Goal: Use online tool/utility: Utilize a website feature to perform a specific function

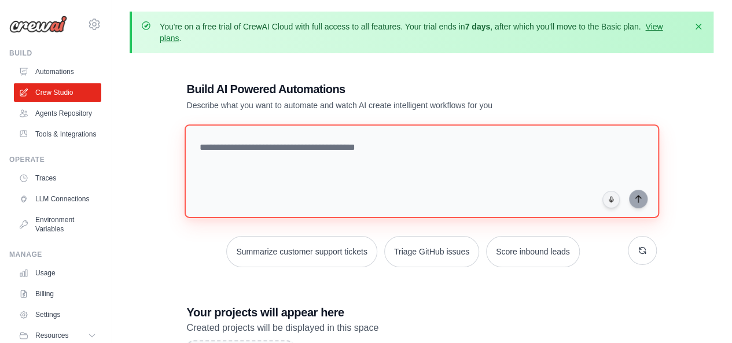
click at [439, 170] on textarea at bounding box center [421, 171] width 475 height 94
paste textarea "**********"
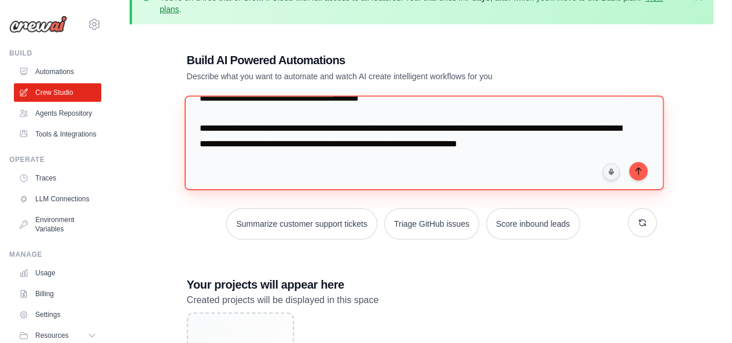
scroll to position [30, 0]
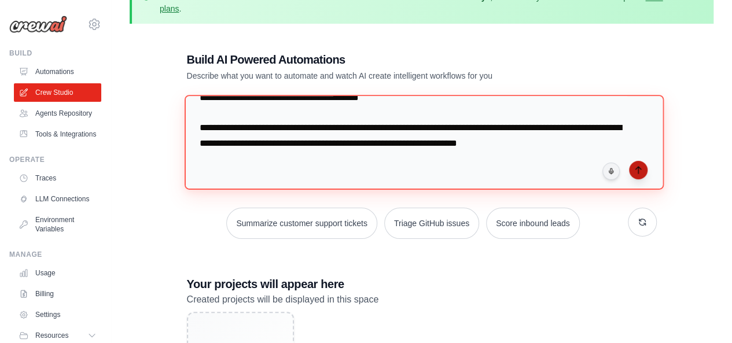
type textarea "**********"
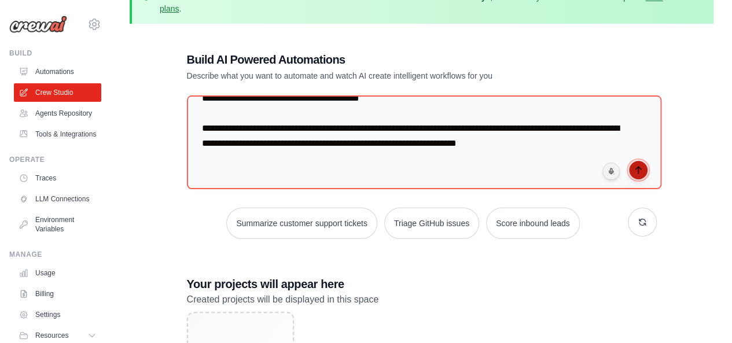
click at [640, 173] on icon "submit" at bounding box center [638, 170] width 9 height 9
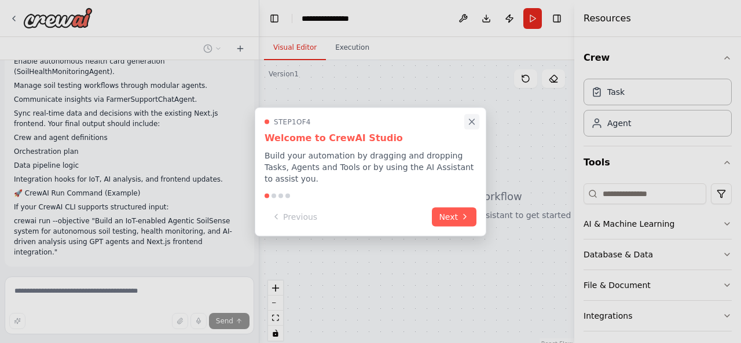
scroll to position [1568, 0]
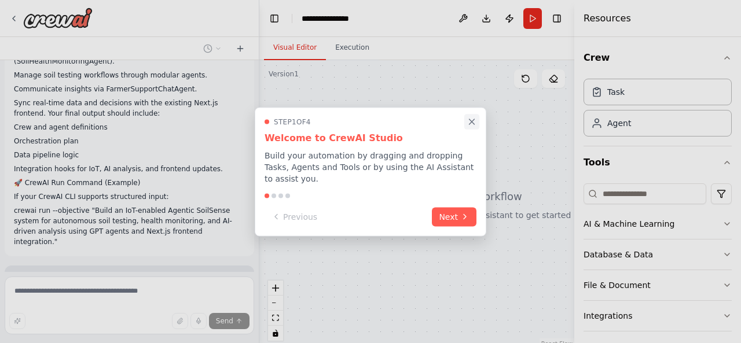
click at [473, 127] on icon "Close walkthrough" at bounding box center [471, 121] width 10 height 10
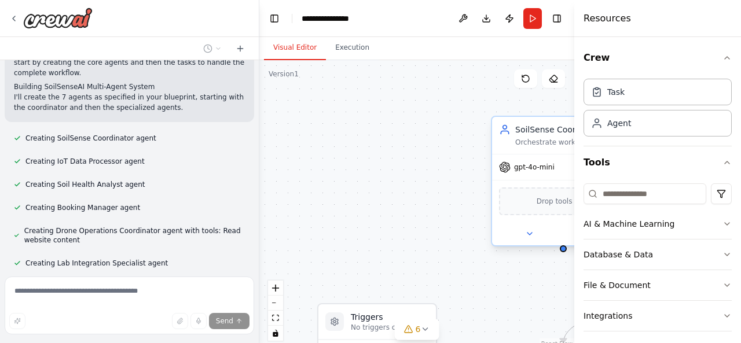
scroll to position [2069, 0]
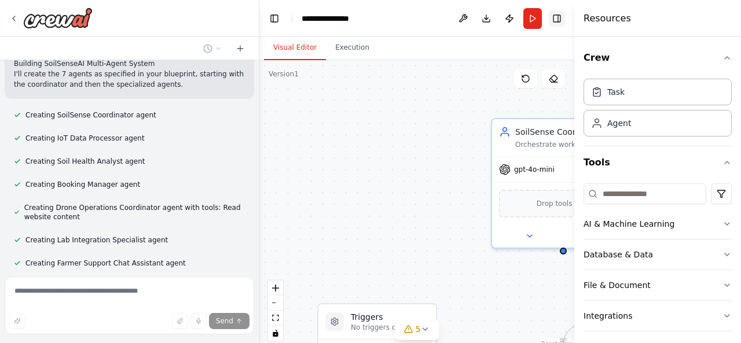
click at [564, 24] on button "Toggle Right Sidebar" at bounding box center [557, 18] width 16 height 16
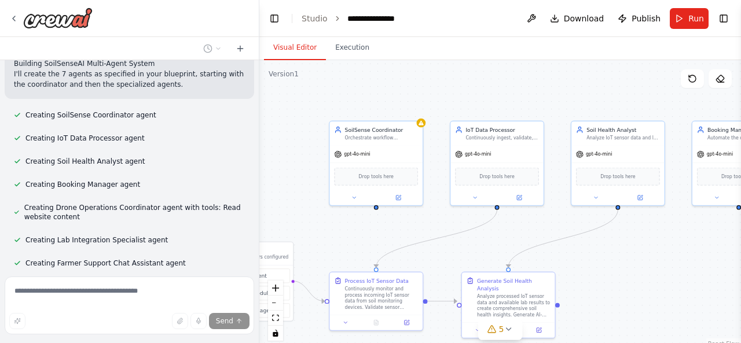
scroll to position [2092, 0]
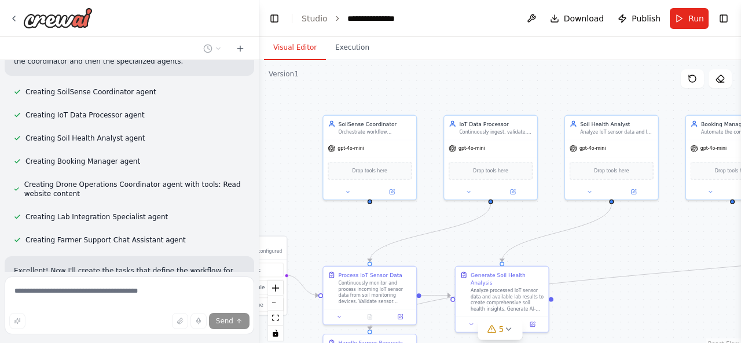
drag, startPoint x: 686, startPoint y: 295, endPoint x: 439, endPoint y: 260, distance: 250.1
click at [439, 260] on div ".deletable-edge-delete-btn { width: 20px; height: 20px; border: 0px solid #ffff…" at bounding box center [500, 204] width 482 height 289
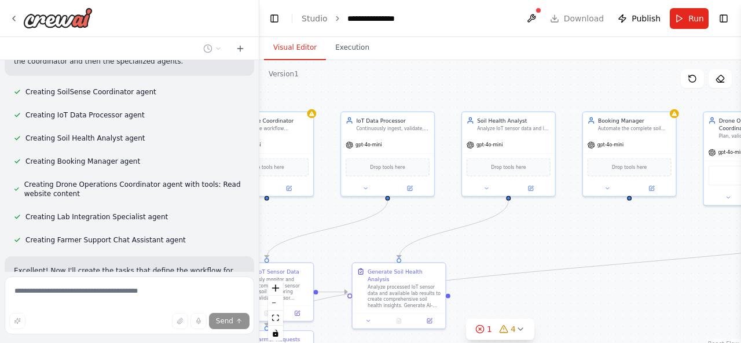
drag, startPoint x: 612, startPoint y: 236, endPoint x: 516, endPoint y: 237, distance: 96.7
click at [516, 237] on div ".deletable-edge-delete-btn { width: 20px; height: 20px; border: 0px solid #ffff…" at bounding box center [500, 204] width 482 height 289
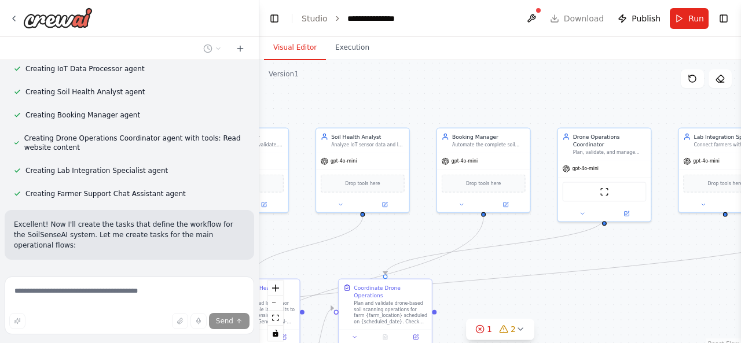
scroll to position [2162, 0]
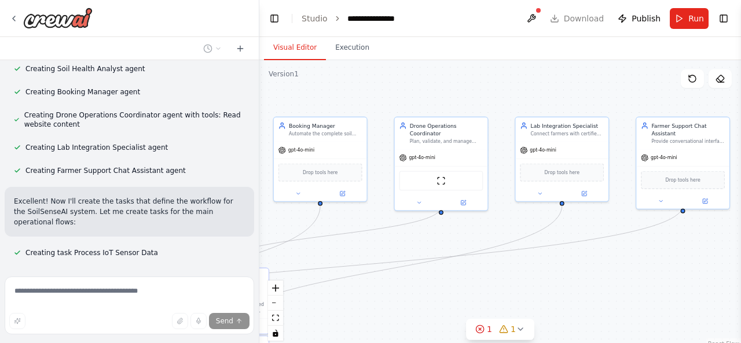
drag, startPoint x: 616, startPoint y: 256, endPoint x: 307, endPoint y: 261, distance: 309.7
click at [307, 261] on div ".deletable-edge-delete-btn { width: 20px; height: 20px; border: 0px solid #ffff…" at bounding box center [500, 204] width 482 height 289
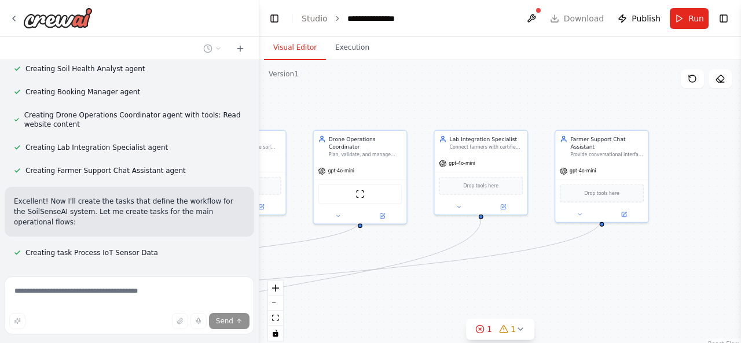
scroll to position [2185, 0]
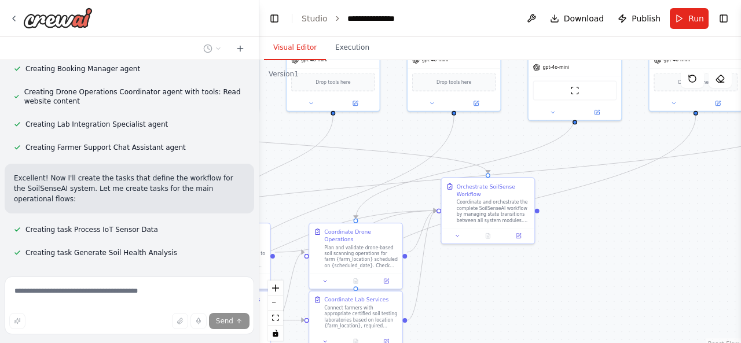
drag, startPoint x: 590, startPoint y: 304, endPoint x: 722, endPoint y: 209, distance: 162.4
click at [722, 209] on div ".deletable-edge-delete-btn { width: 20px; height: 20px; border: 0px solid #ffff…" at bounding box center [500, 204] width 482 height 289
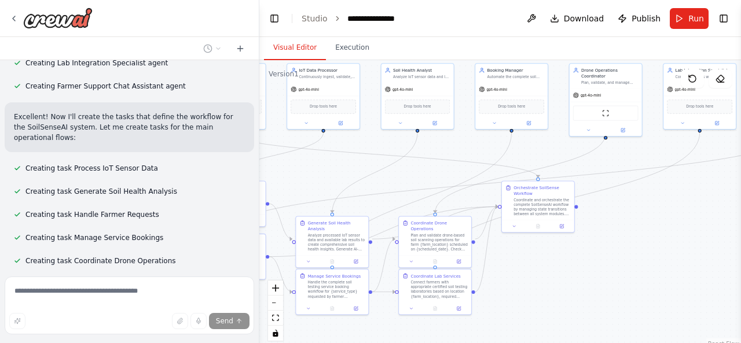
scroll to position [2257, 0]
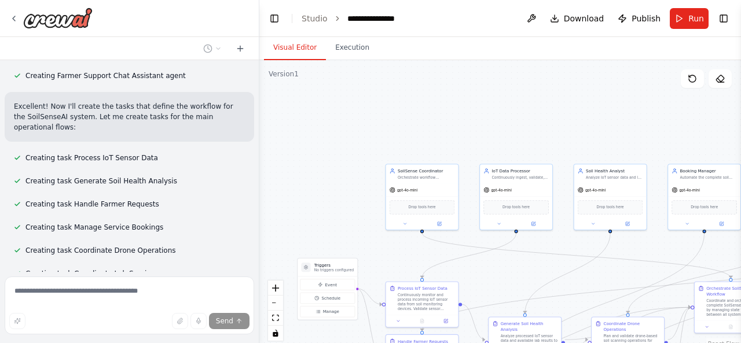
drag, startPoint x: 547, startPoint y: 156, endPoint x: 740, endPoint y: 256, distance: 217.4
click at [740, 256] on div "MISSION: Build a multi-agent CrewAI system called SoilSenseAI, designed to auto…" at bounding box center [370, 171] width 741 height 343
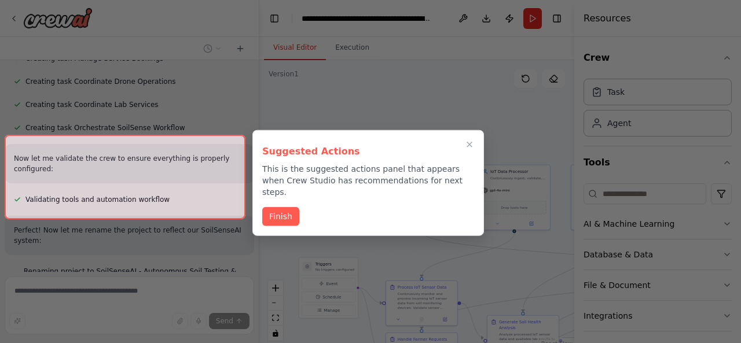
scroll to position [2431, 0]
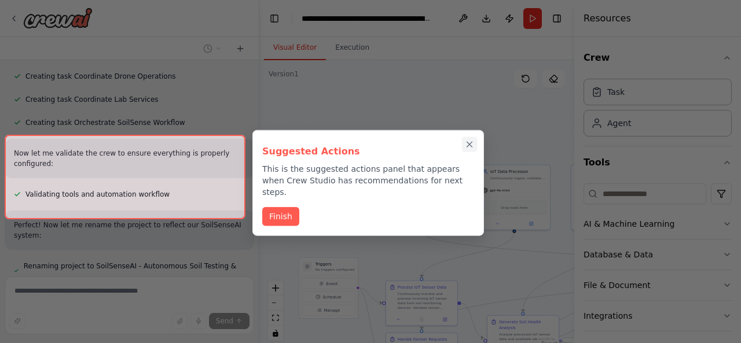
click at [469, 141] on icon "Close walkthrough" at bounding box center [469, 144] width 10 height 10
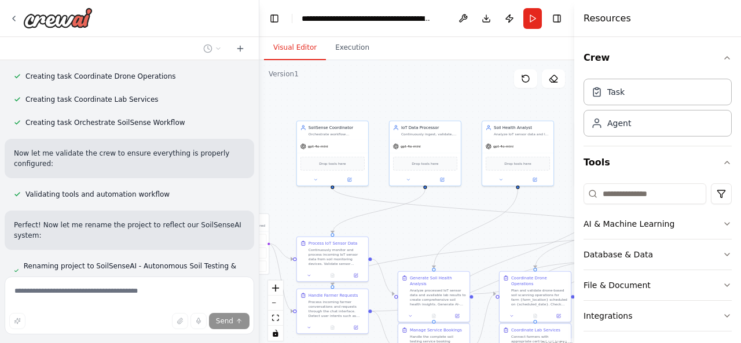
drag, startPoint x: 475, startPoint y: 126, endPoint x: 385, endPoint y: 82, distance: 99.1
click at [385, 82] on div ".deletable-edge-delete-btn { width: 20px; height: 20px; border: 0px solid #ffff…" at bounding box center [416, 204] width 315 height 289
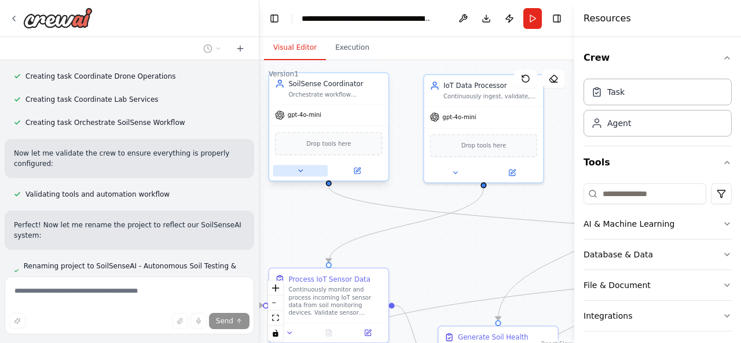
click at [291, 171] on button at bounding box center [300, 171] width 54 height 12
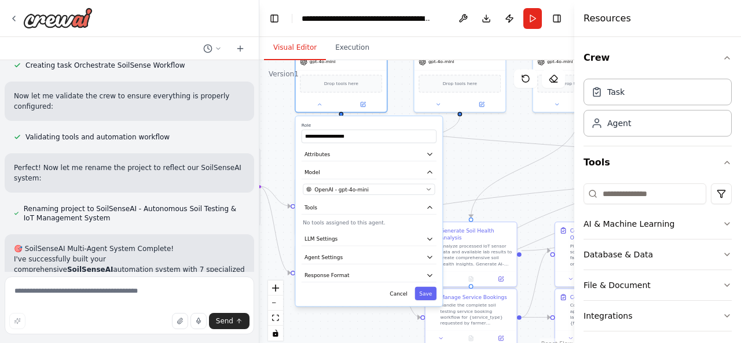
drag, startPoint x: 505, startPoint y: 248, endPoint x: 506, endPoint y: 166, distance: 82.2
click at [506, 166] on div ".deletable-edge-delete-btn { width: 20px; height: 20px; border: 0px solid #ffff…" at bounding box center [416, 204] width 315 height 289
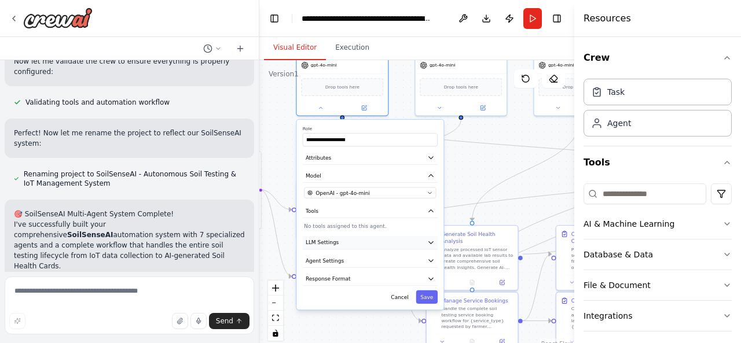
click at [421, 239] on button "LLM Settings" at bounding box center [370, 243] width 135 height 14
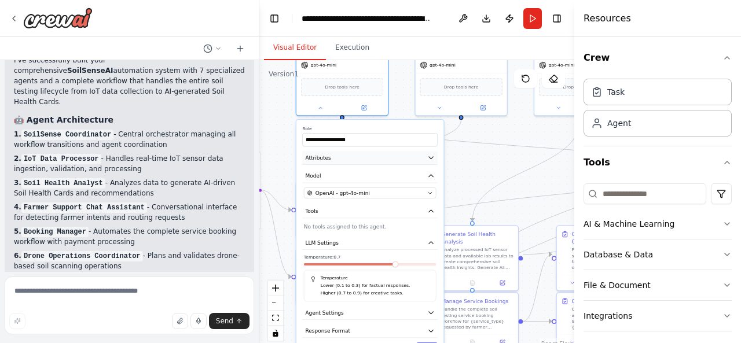
click at [431, 158] on icon "button" at bounding box center [431, 158] width 4 height 2
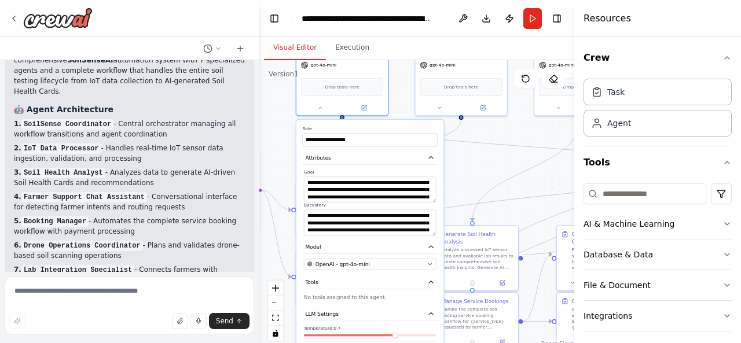
scroll to position [2708, 0]
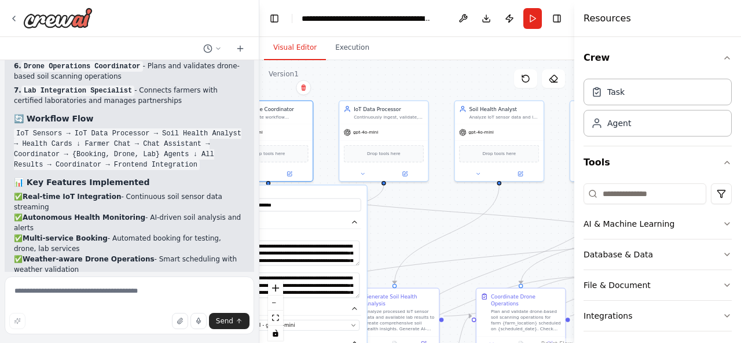
drag, startPoint x: 393, startPoint y: 104, endPoint x: 319, endPoint y: 166, distance: 96.5
click at [319, 166] on div ".deletable-edge-delete-btn { width: 20px; height: 20px; border: 0px solid #ffff…" at bounding box center [416, 204] width 315 height 289
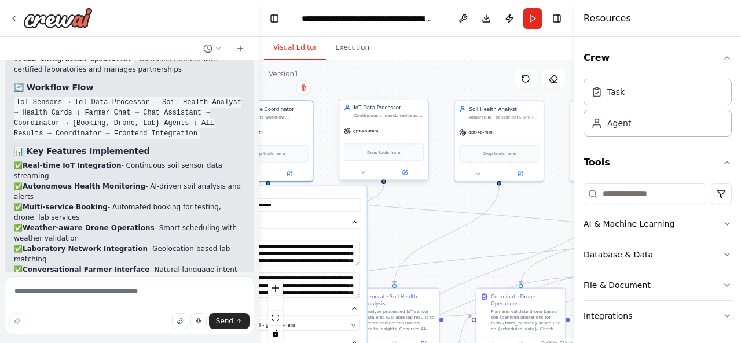
click at [361, 177] on div at bounding box center [383, 173] width 89 height 14
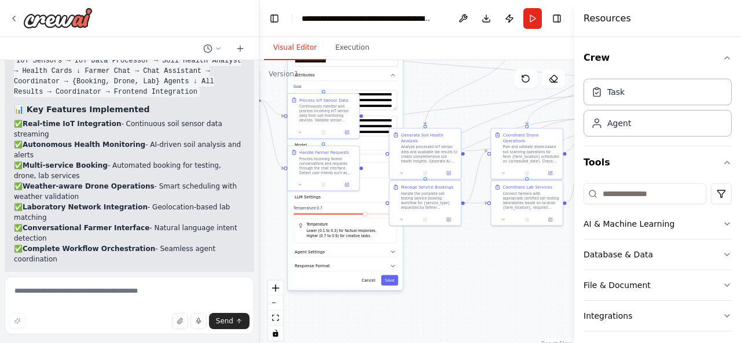
drag, startPoint x: 337, startPoint y: 184, endPoint x: 368, endPoint y: 30, distance: 156.9
click at [368, 30] on main "**********" at bounding box center [416, 171] width 315 height 343
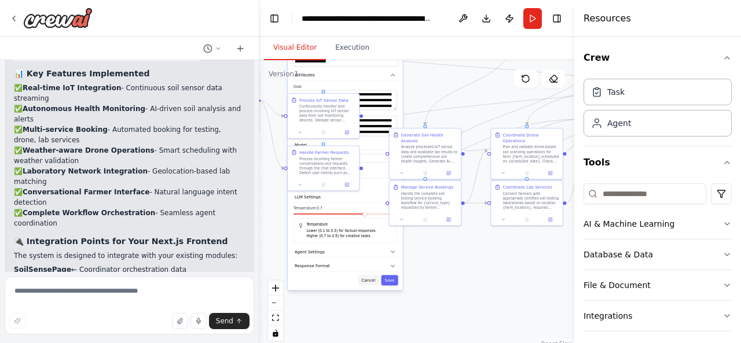
click at [370, 280] on button "Cancel" at bounding box center [368, 280] width 21 height 10
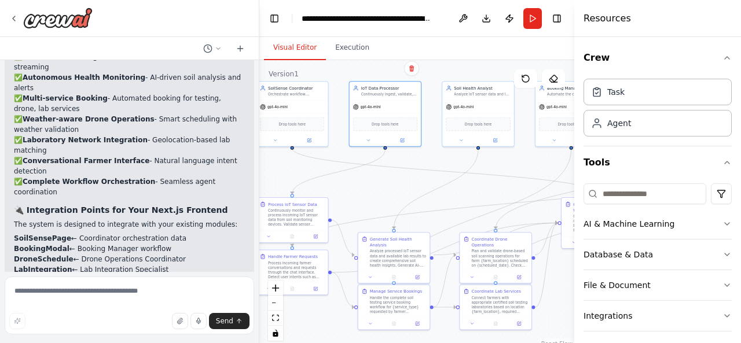
drag, startPoint x: 475, startPoint y: 248, endPoint x: 444, endPoint y: 353, distance: 109.2
click at [444, 343] on html "MISSION: Build a multi-agent CrewAI system called SoilSenseAI, designed to auto…" at bounding box center [370, 171] width 741 height 343
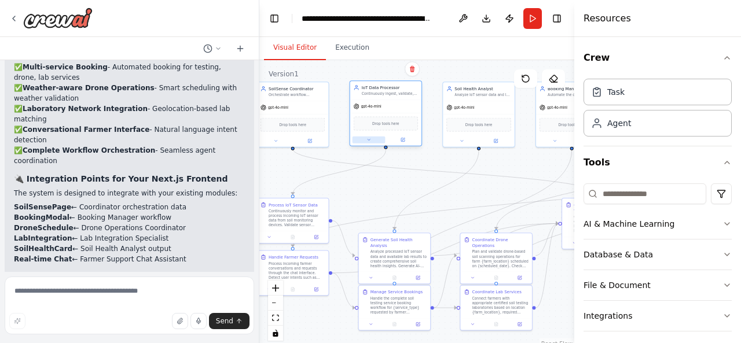
click at [373, 140] on button at bounding box center [368, 140] width 33 height 7
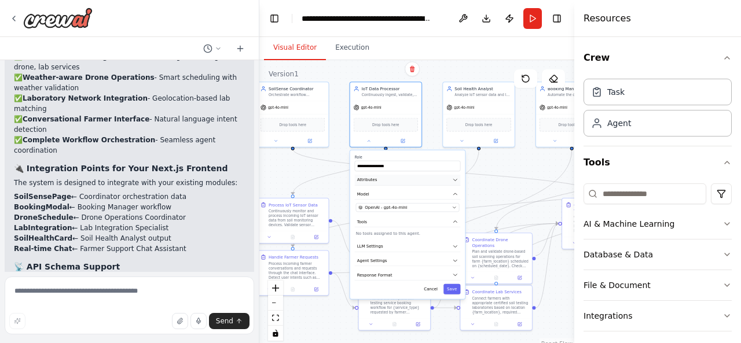
scroll to position [3069, 0]
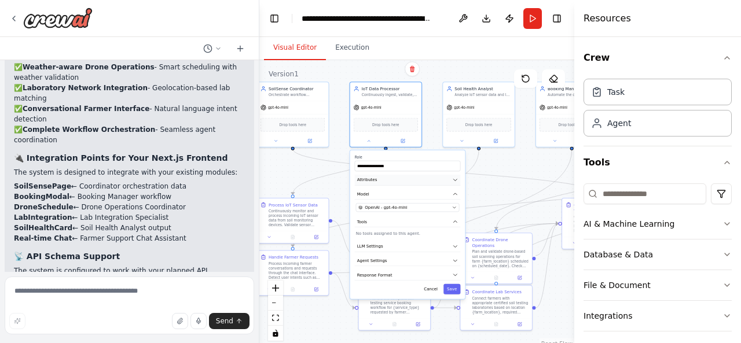
click at [402, 180] on button "Attributes" at bounding box center [408, 180] width 106 height 11
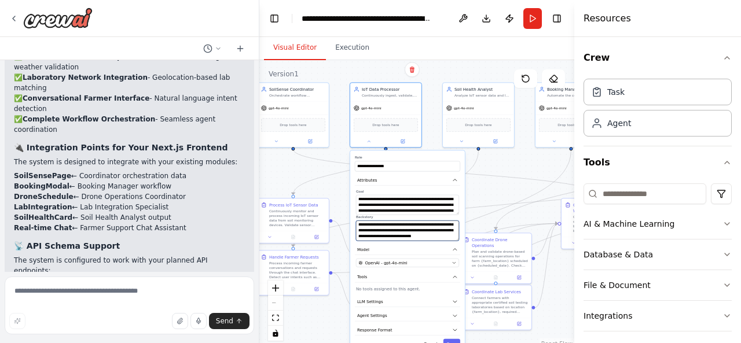
scroll to position [81, 0]
click at [374, 141] on button at bounding box center [368, 140] width 33 height 7
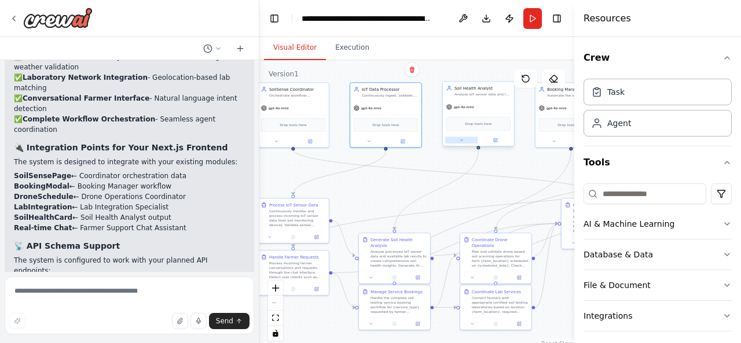
click at [466, 142] on button at bounding box center [461, 140] width 33 height 7
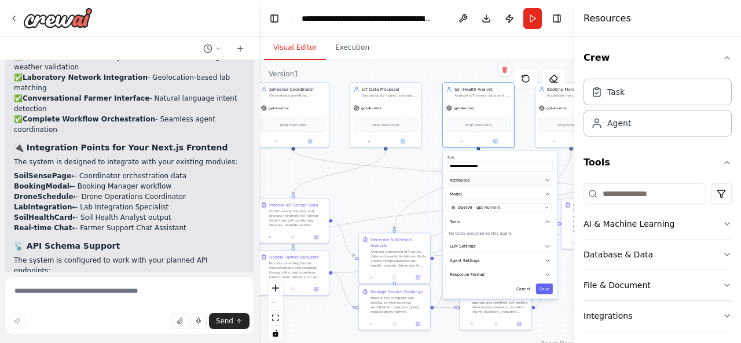
click at [470, 185] on button "Attributes" at bounding box center [499, 180] width 105 height 11
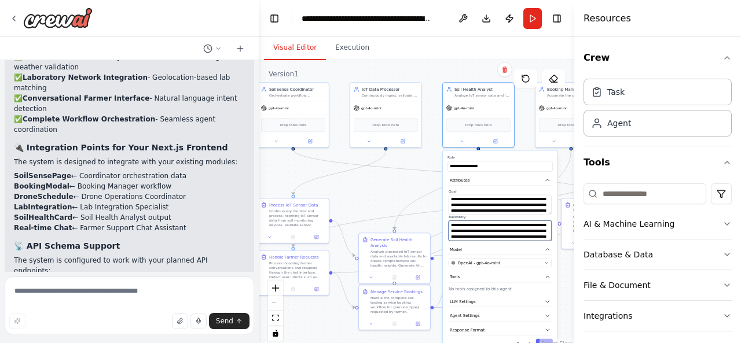
scroll to position [69, 0]
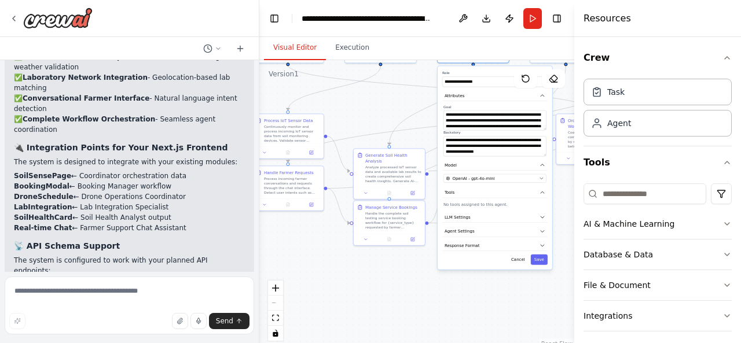
drag, startPoint x: 569, startPoint y: 284, endPoint x: 564, endPoint y: 195, distance: 89.3
click at [564, 195] on div ".deletable-edge-delete-btn { width: 20px; height: 20px; border: 0px solid #ffff…" at bounding box center [416, 204] width 315 height 289
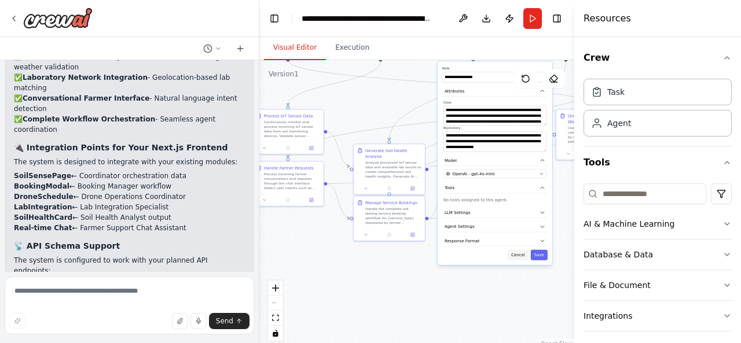
click at [522, 256] on button "Cancel" at bounding box center [518, 255] width 21 height 10
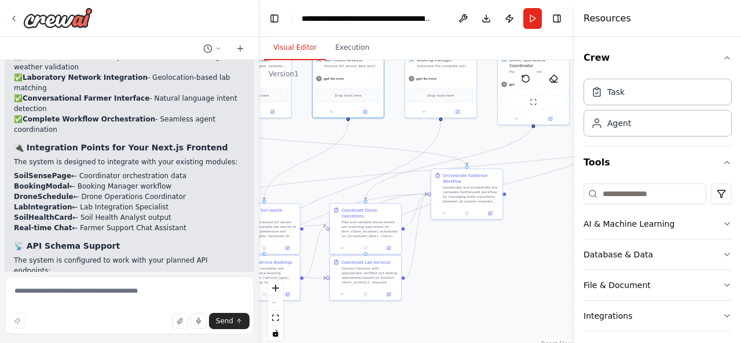
drag, startPoint x: 508, startPoint y: 281, endPoint x: 381, endPoint y: 343, distance: 141.6
click at [381, 343] on div ".deletable-edge-delete-btn { width: 20px; height: 20px; border: 0px solid #ffff…" at bounding box center [416, 204] width 315 height 289
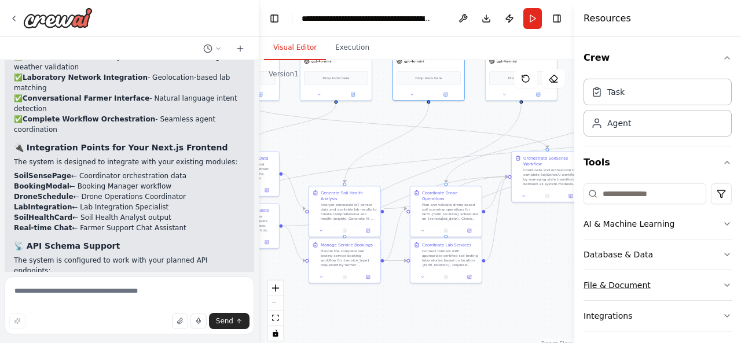
drag, startPoint x: 478, startPoint y: 302, endPoint x: 601, endPoint y: 292, distance: 123.6
click at [601, 292] on div "MISSION: Build a multi-agent CrewAI system called SoilSenseAI, designed to auto…" at bounding box center [370, 171] width 741 height 343
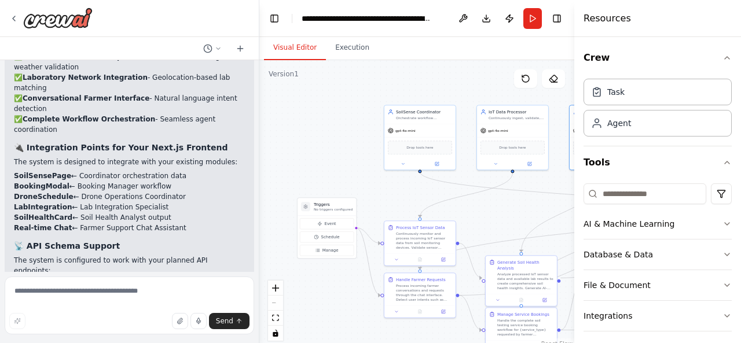
drag, startPoint x: 321, startPoint y: 283, endPoint x: 457, endPoint y: 343, distance: 149.0
click at [457, 343] on div ".deletable-edge-delete-btn { width: 20px; height: 20px; border: 0px solid #ffff…" at bounding box center [416, 204] width 315 height 289
click at [332, 222] on span "Event" at bounding box center [331, 225] width 12 height 6
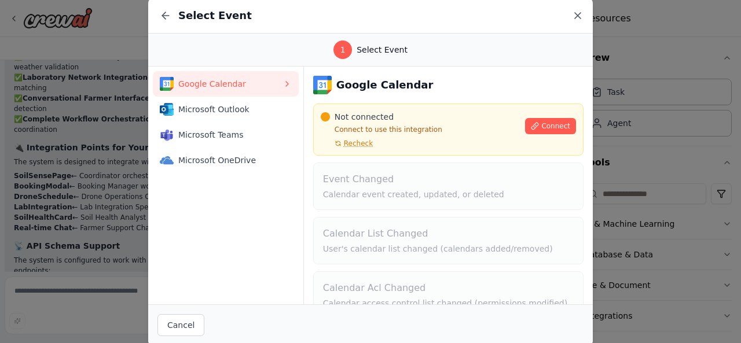
click at [577, 15] on icon at bounding box center [578, 16] width 6 height 6
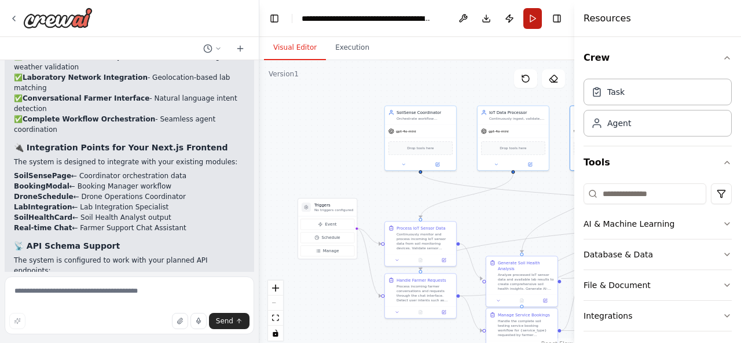
click at [537, 14] on button "Run" at bounding box center [532, 18] width 19 height 21
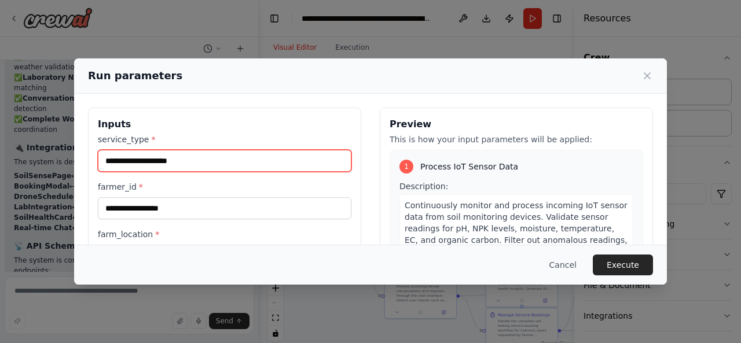
click at [161, 157] on input "service_type *" at bounding box center [224, 161] width 253 height 22
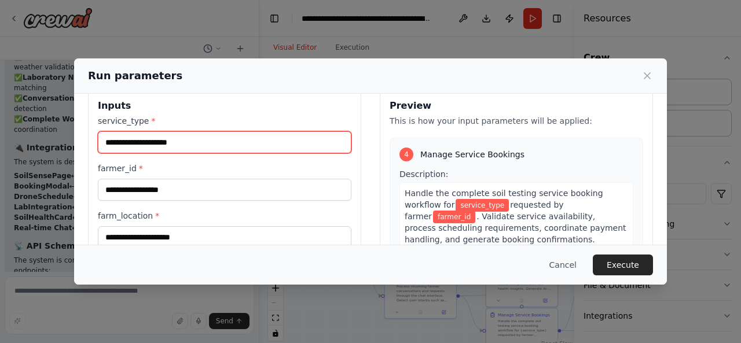
scroll to position [20, 0]
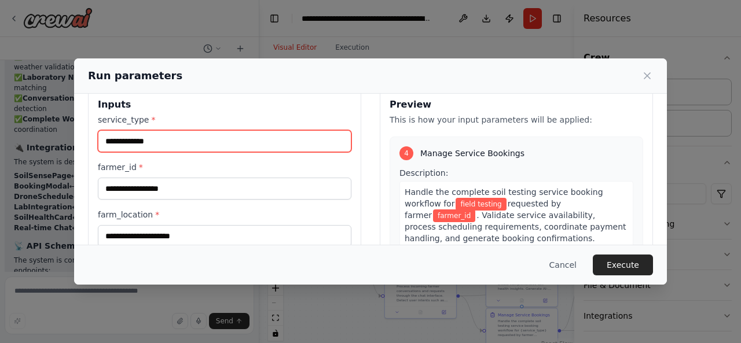
type input "**********"
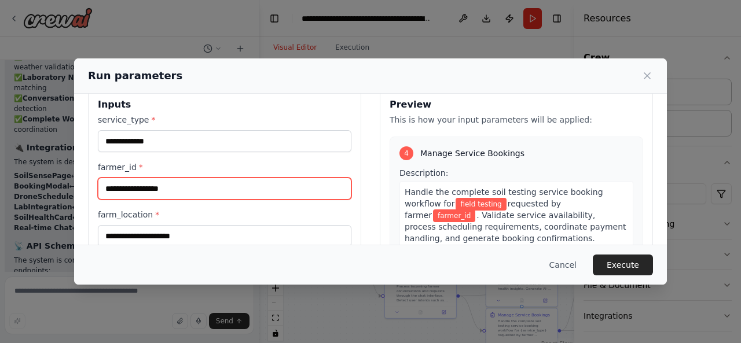
click at [251, 197] on input "farmer_id *" at bounding box center [224, 189] width 253 height 22
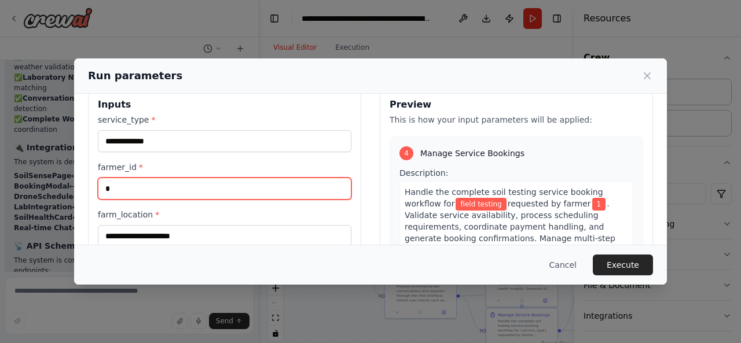
scroll to position [761, 0]
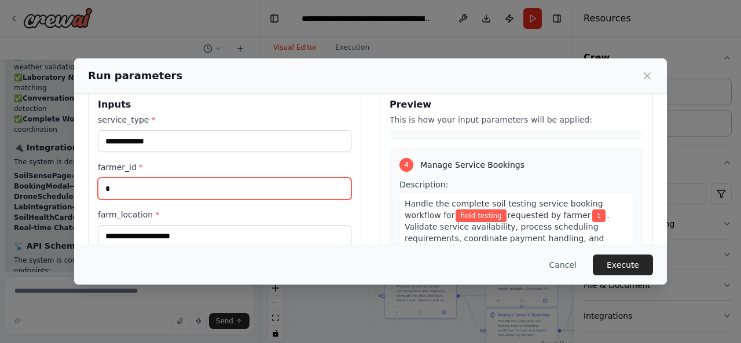
type input "*"
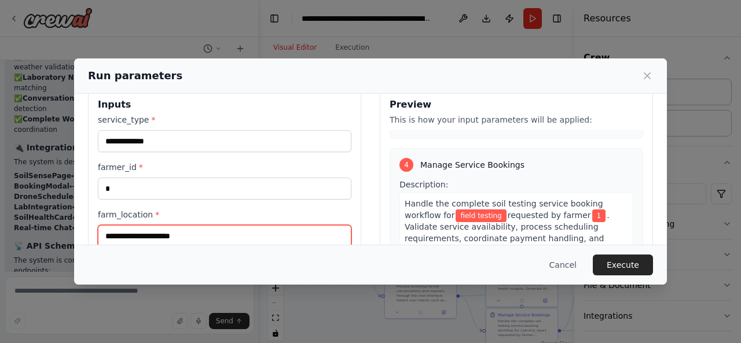
click at [226, 237] on input "farm_location *" at bounding box center [224, 236] width 253 height 22
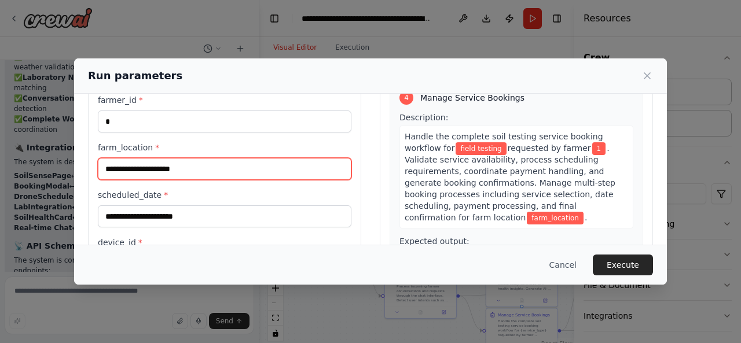
scroll to position [87, 0]
type input "**********"
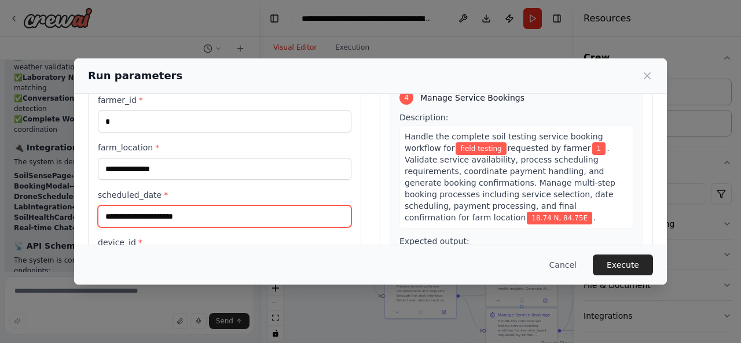
click at [209, 219] on input "scheduled_date *" at bounding box center [224, 216] width 253 height 22
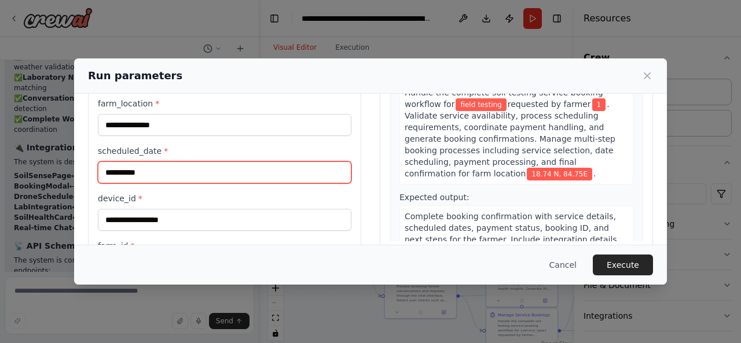
scroll to position [140, 0]
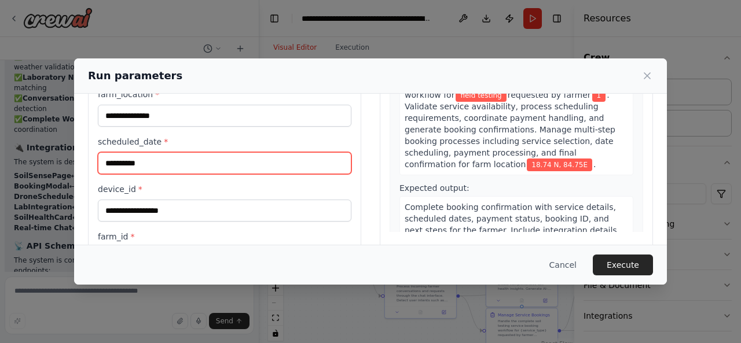
type input "**********"
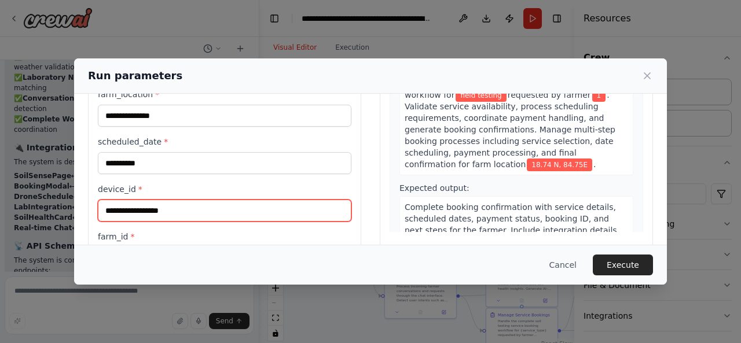
click at [209, 210] on input "device_id *" at bounding box center [224, 211] width 253 height 22
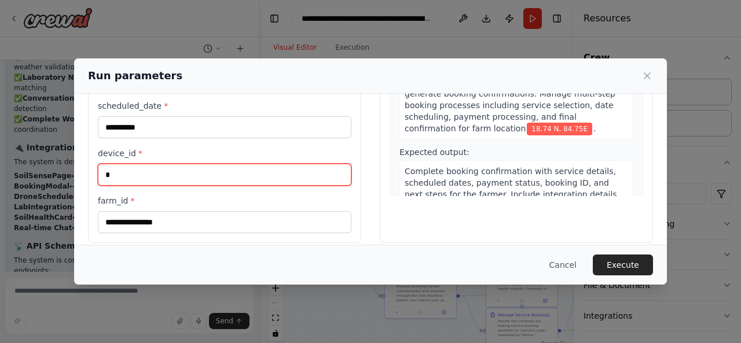
scroll to position [184, 0]
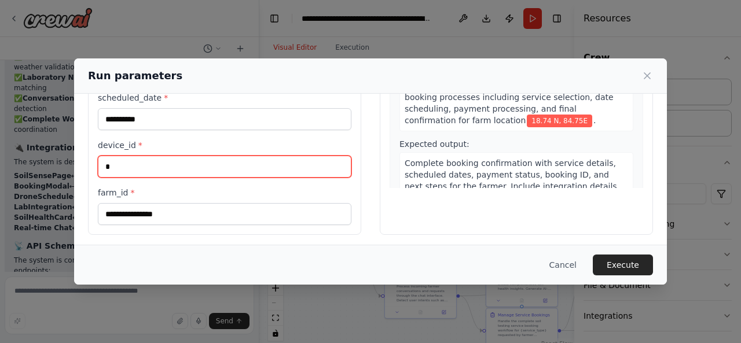
type input "*"
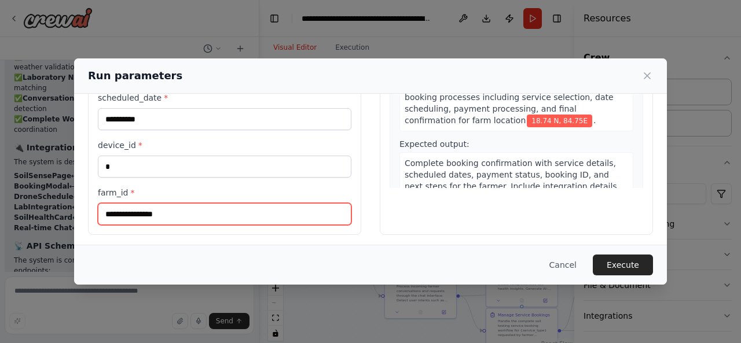
click at [209, 210] on input "farm_id *" at bounding box center [224, 214] width 253 height 22
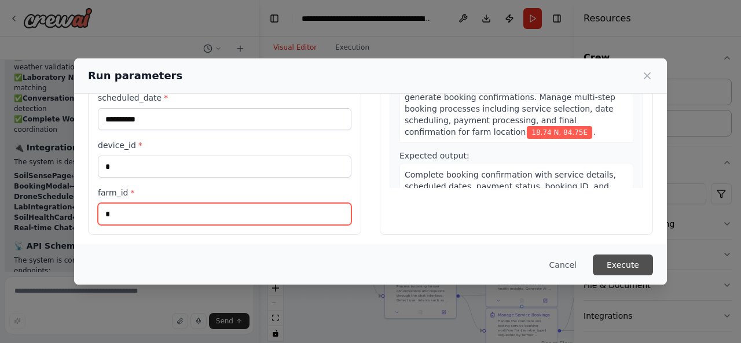
type input "*"
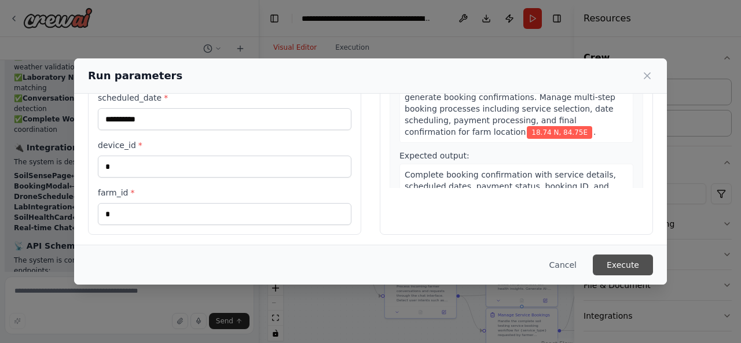
click at [622, 265] on button "Execute" at bounding box center [623, 265] width 60 height 21
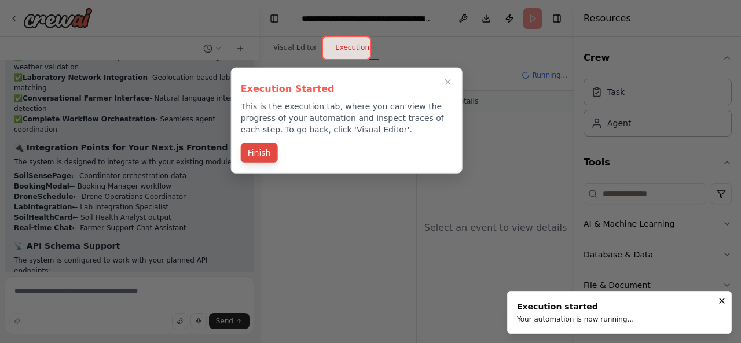
click at [257, 157] on button "Finish" at bounding box center [259, 153] width 37 height 19
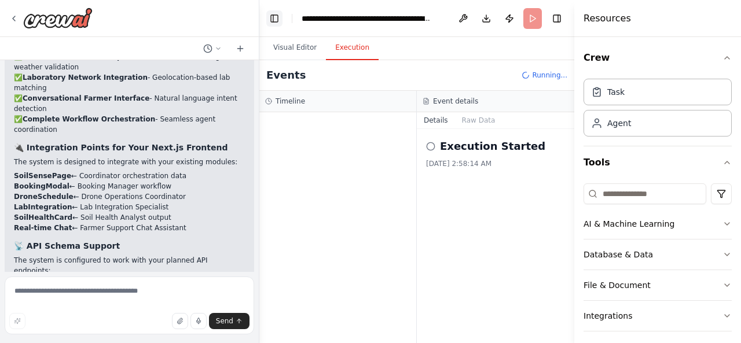
click at [270, 16] on button "Toggle Left Sidebar" at bounding box center [274, 18] width 16 height 16
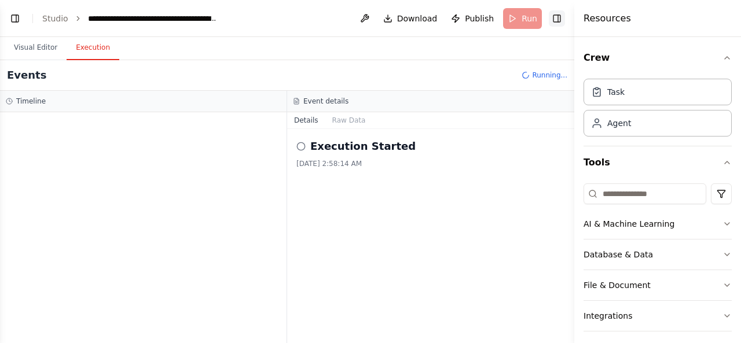
click at [556, 19] on button "Toggle Right Sidebar" at bounding box center [557, 18] width 16 height 16
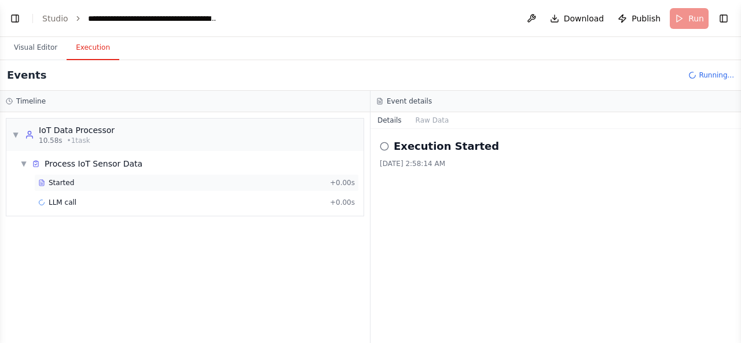
click at [72, 181] on div "Started" at bounding box center [181, 182] width 287 height 9
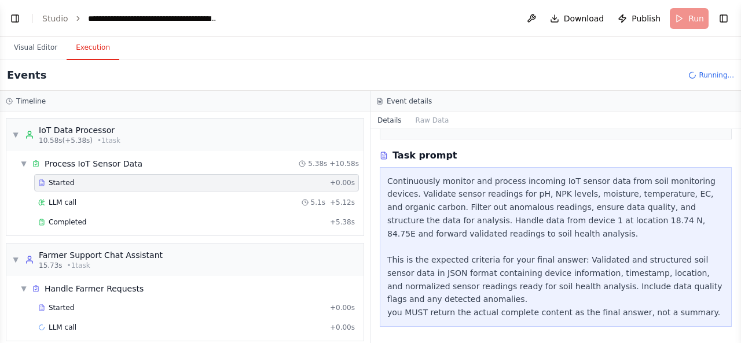
scroll to position [127, 0]
click at [69, 202] on span "LLM call" at bounding box center [63, 202] width 28 height 9
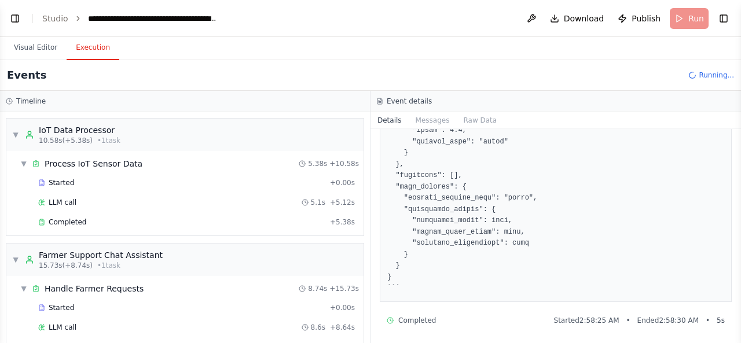
scroll to position [576, 0]
click at [136, 220] on div "Completed" at bounding box center [181, 222] width 287 height 9
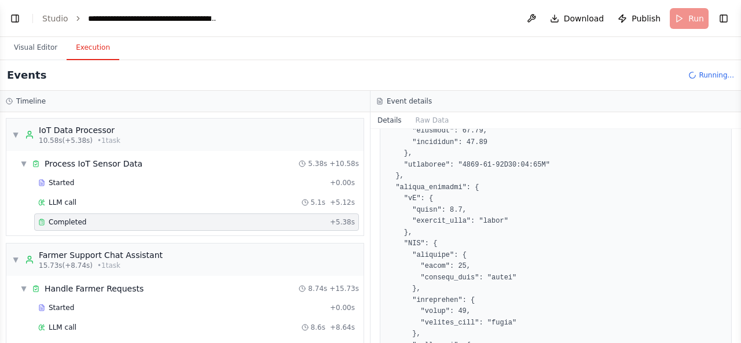
scroll to position [76, 0]
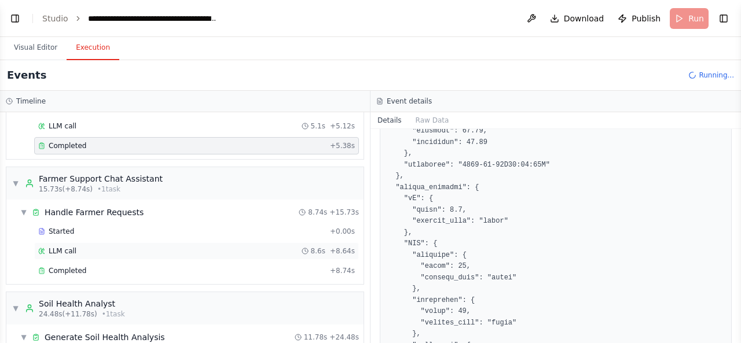
click at [86, 242] on div "LLM call 8.6s + 8.64s" at bounding box center [196, 250] width 325 height 17
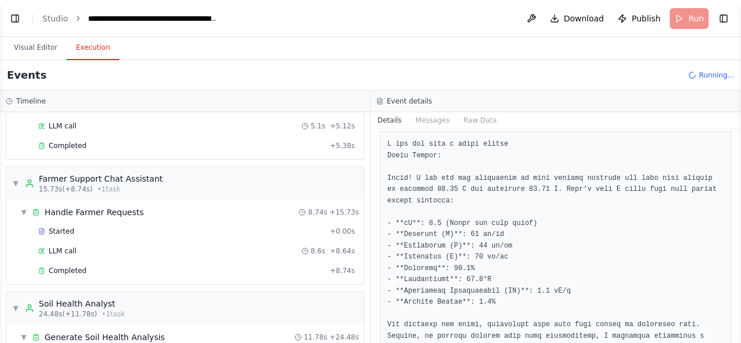
scroll to position [64, 0]
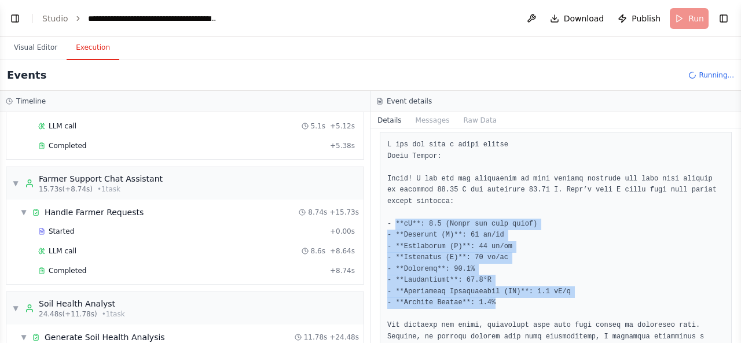
drag, startPoint x: 508, startPoint y: 305, endPoint x: 395, endPoint y: 227, distance: 137.4
click at [395, 227] on pre at bounding box center [555, 319] width 337 height 361
click at [490, 245] on pre at bounding box center [555, 319] width 337 height 361
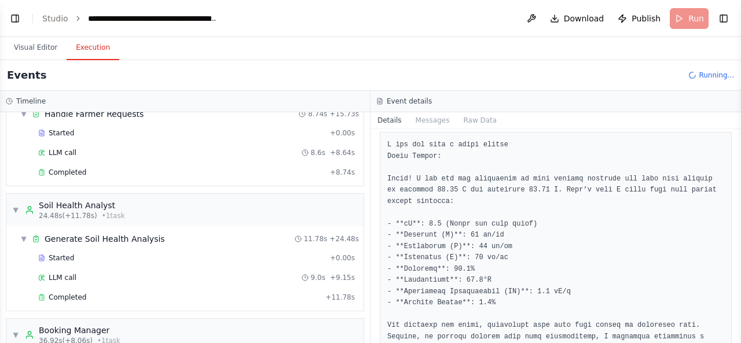
scroll to position [249, 0]
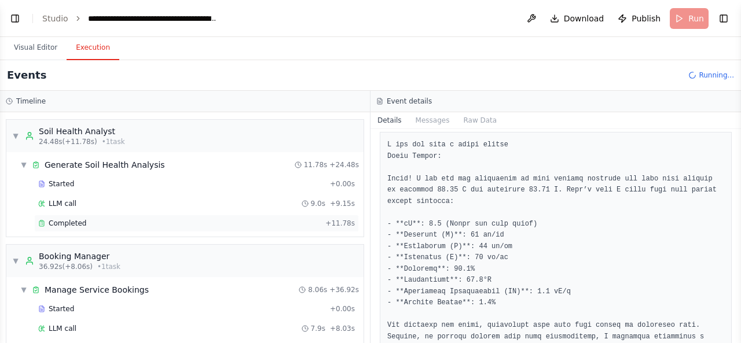
click at [79, 219] on span "Completed" at bounding box center [68, 223] width 38 height 9
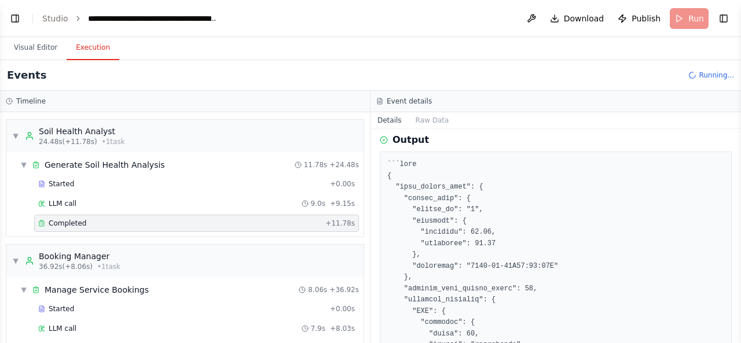
scroll to position [150, 0]
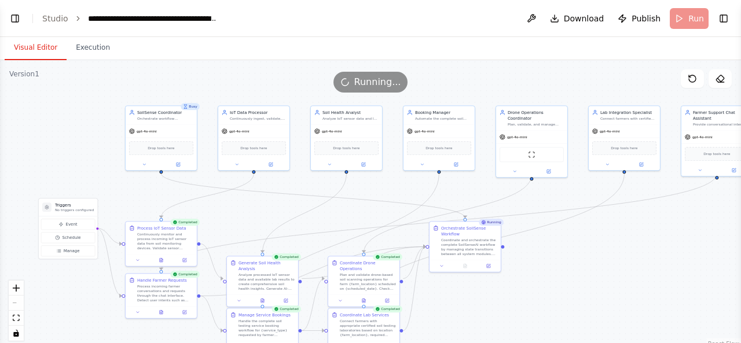
click at [28, 49] on button "Visual Editor" at bounding box center [36, 48] width 62 height 24
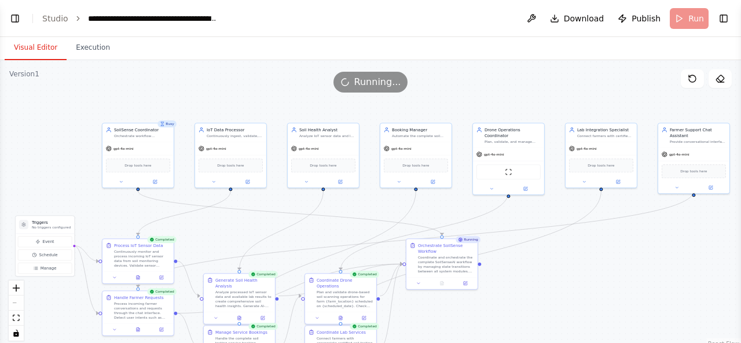
drag, startPoint x: 569, startPoint y: 288, endPoint x: 557, endPoint y: 320, distance: 34.6
click at [557, 320] on div ".deletable-edge-delete-btn { width: 20px; height: 20px; border: 0px solid #ffff…" at bounding box center [370, 204] width 741 height 289
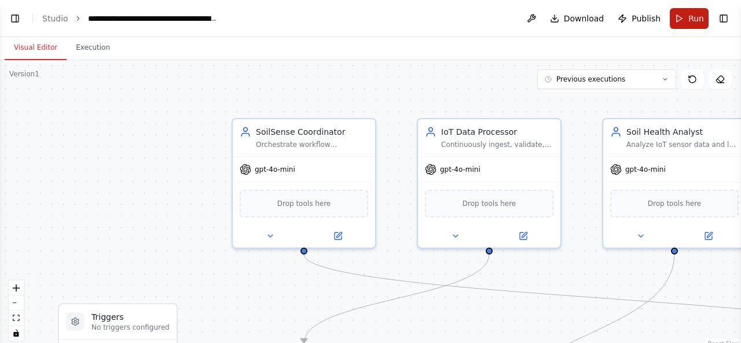
click at [692, 16] on span "Run" at bounding box center [696, 19] width 16 height 12
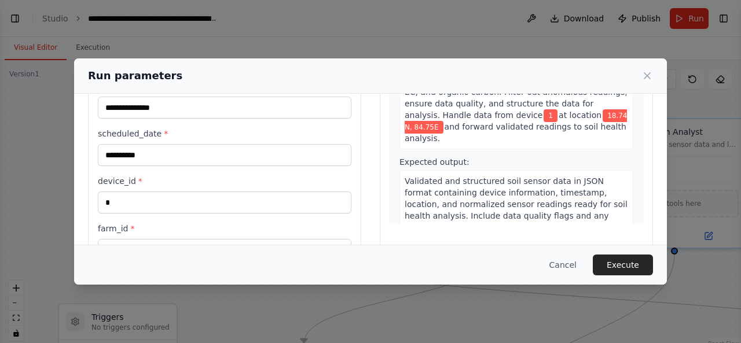
scroll to position [146, 0]
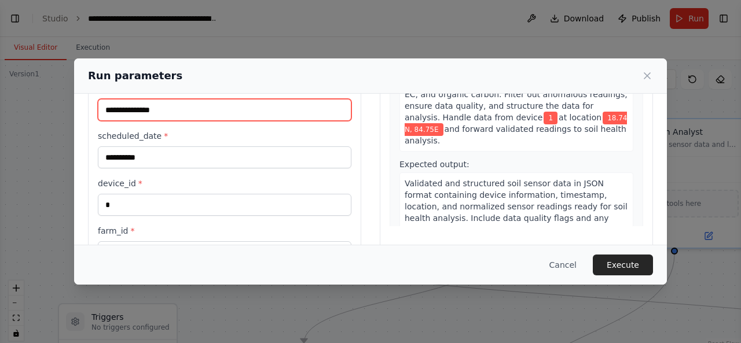
click at [188, 109] on input "**********" at bounding box center [224, 110] width 253 height 22
type input "*****"
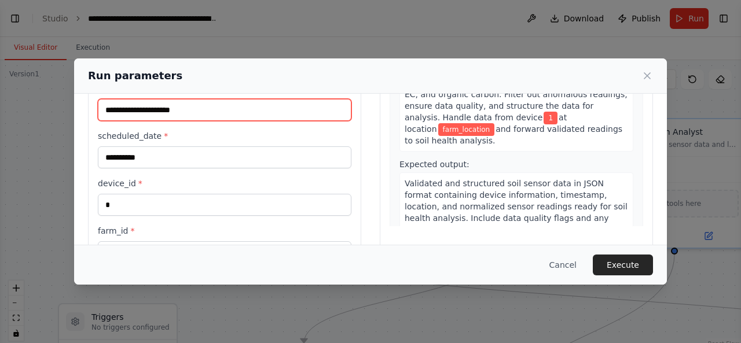
paste input "**********"
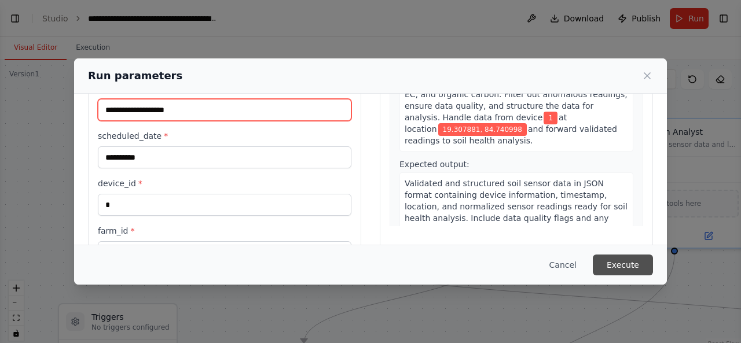
type input "**********"
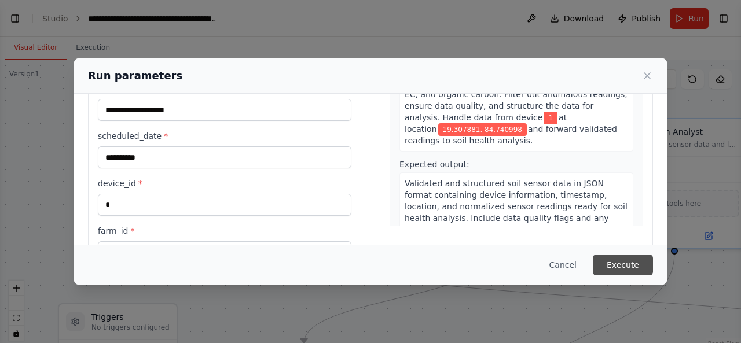
click at [633, 268] on button "Execute" at bounding box center [623, 265] width 60 height 21
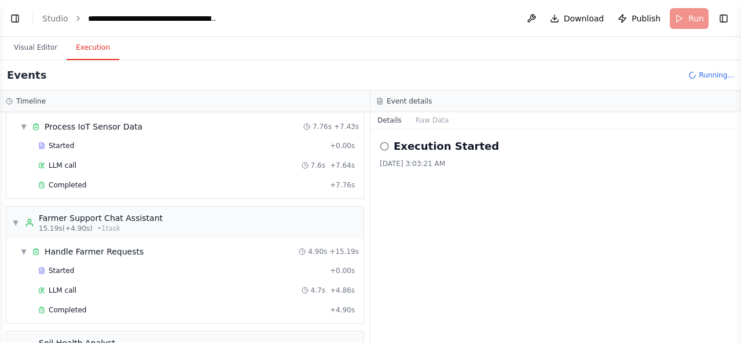
scroll to position [0, 0]
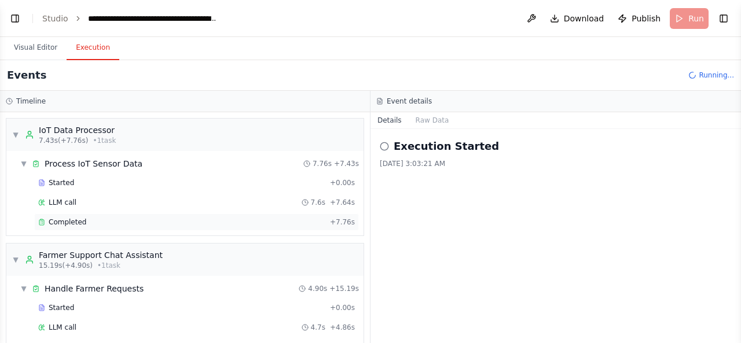
click at [66, 218] on span "Completed" at bounding box center [68, 222] width 38 height 9
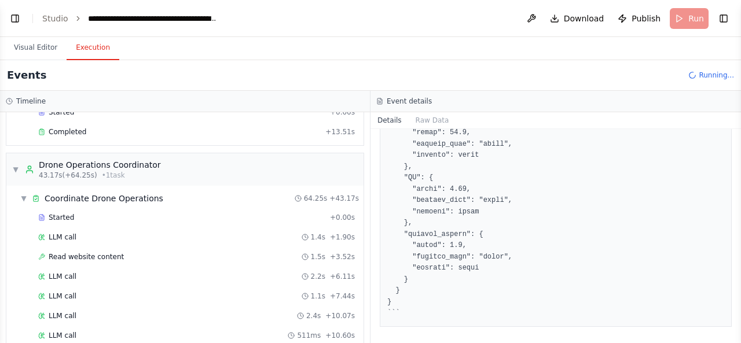
scroll to position [497, 0]
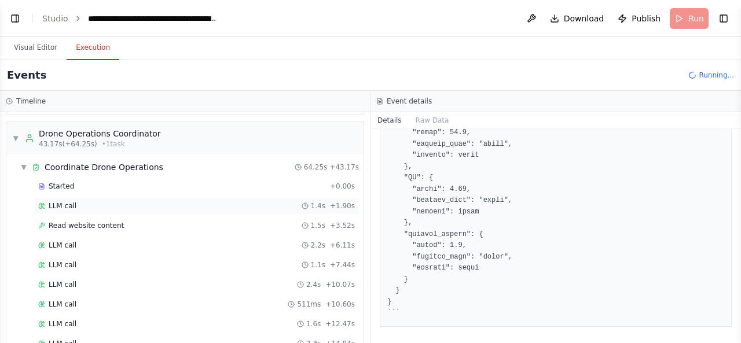
click at [139, 201] on div "LLM call 1.4s + 1.90s" at bounding box center [196, 205] width 317 height 9
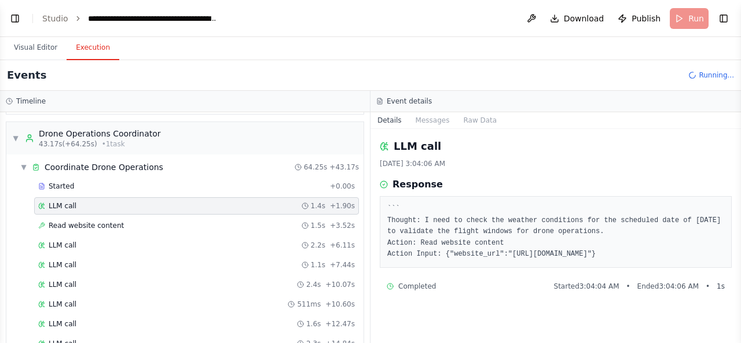
drag, startPoint x: 439, startPoint y: 256, endPoint x: 636, endPoint y: 254, distance: 197.4
click at [636, 254] on pre "``` Thought: I need to check the weather conditions for the scheduled date of […" at bounding box center [555, 232] width 337 height 57
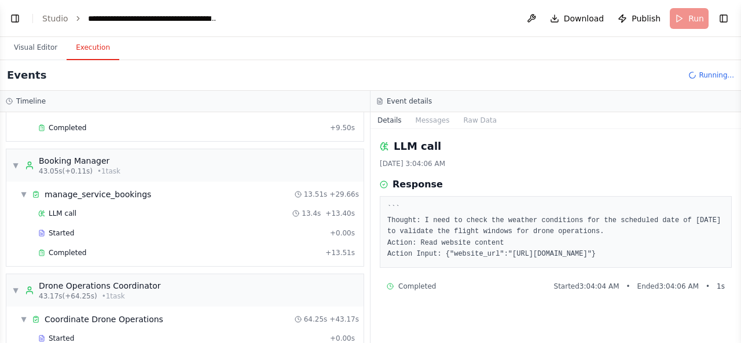
scroll to position [340, 0]
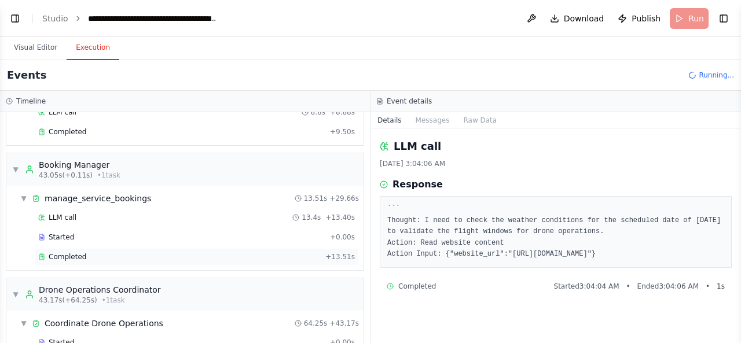
click at [65, 255] on span "Completed" at bounding box center [68, 256] width 38 height 9
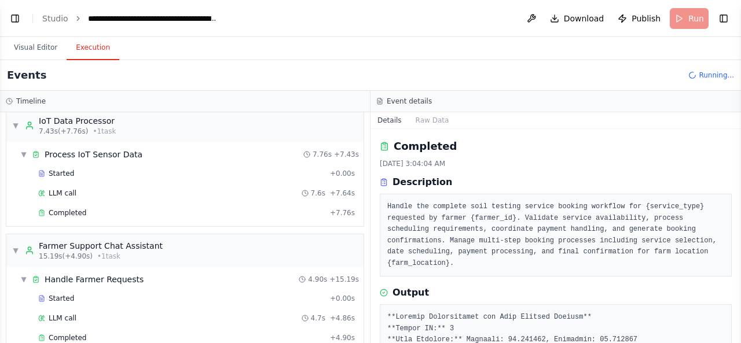
scroll to position [0, 0]
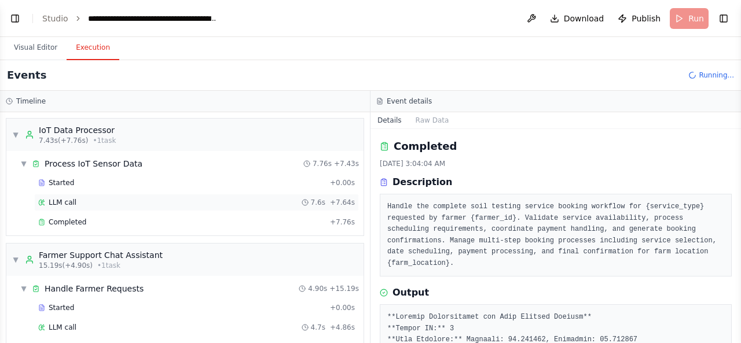
click at [132, 206] on div "LLM call 7.6s + 7.64s" at bounding box center [196, 202] width 325 height 17
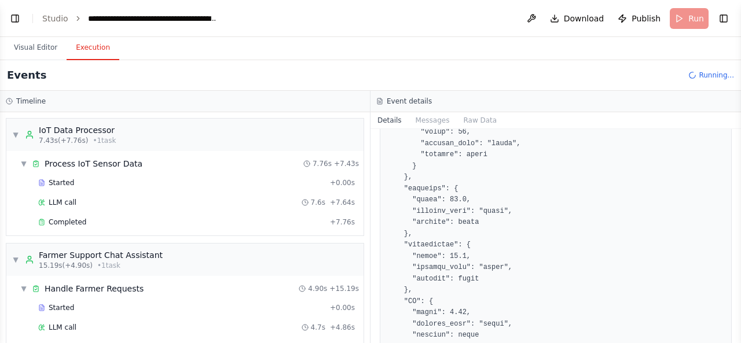
scroll to position [3079, 0]
click at [7, 16] on button "Toggle Left Sidebar" at bounding box center [15, 18] width 16 height 16
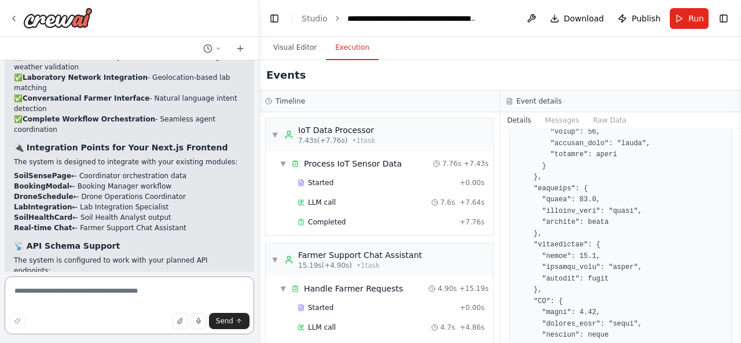
click at [95, 293] on textarea at bounding box center [129, 306] width 249 height 58
type textarea "**********"
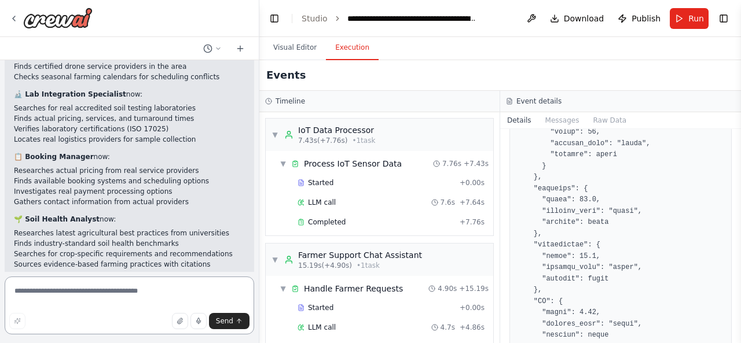
scroll to position [4548, 0]
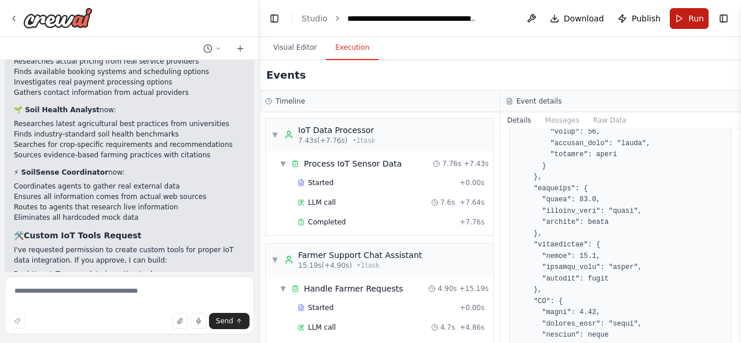
click at [689, 21] on span "Run" at bounding box center [696, 19] width 16 height 12
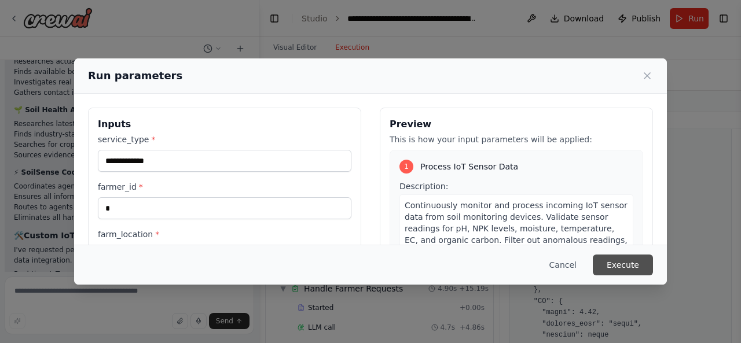
click at [632, 264] on button "Execute" at bounding box center [623, 265] width 60 height 21
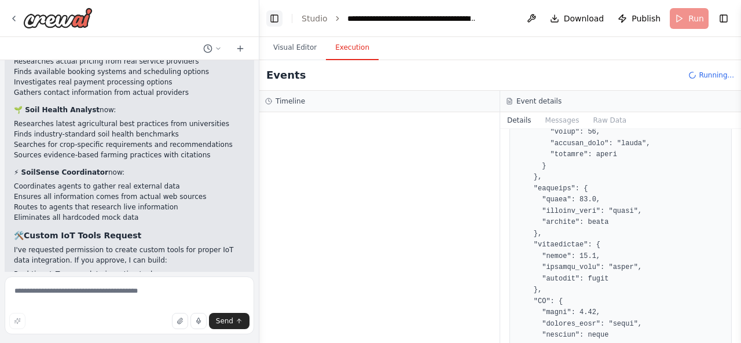
click at [271, 21] on button "Toggle Left Sidebar" at bounding box center [274, 18] width 16 height 16
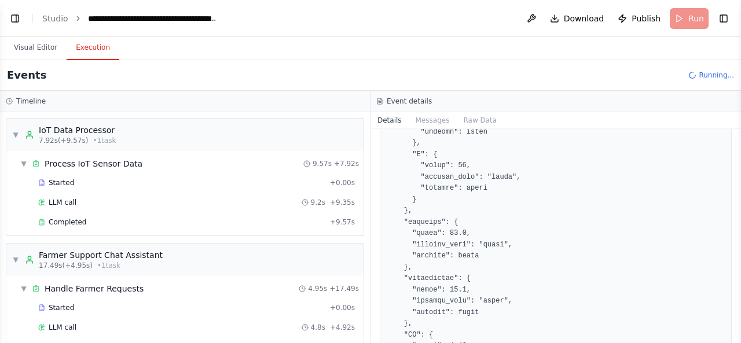
scroll to position [383, 0]
click at [66, 202] on span "LLM call" at bounding box center [63, 202] width 28 height 9
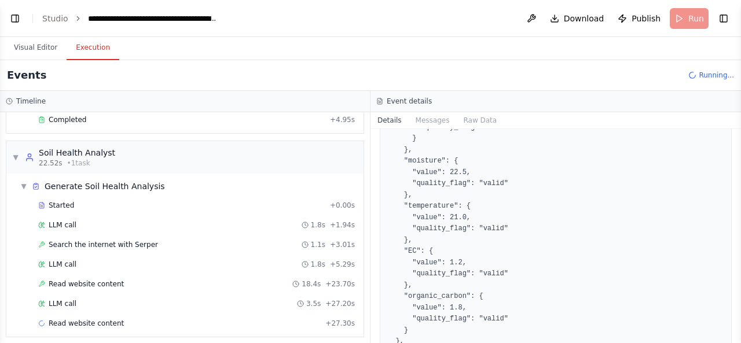
scroll to position [387, 0]
click at [14, 153] on span "▼" at bounding box center [15, 157] width 7 height 9
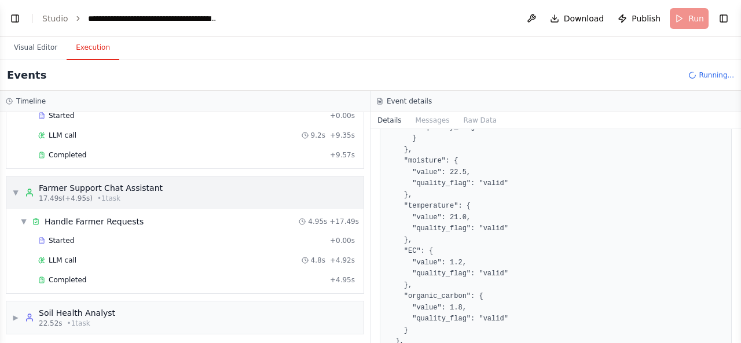
scroll to position [0, 0]
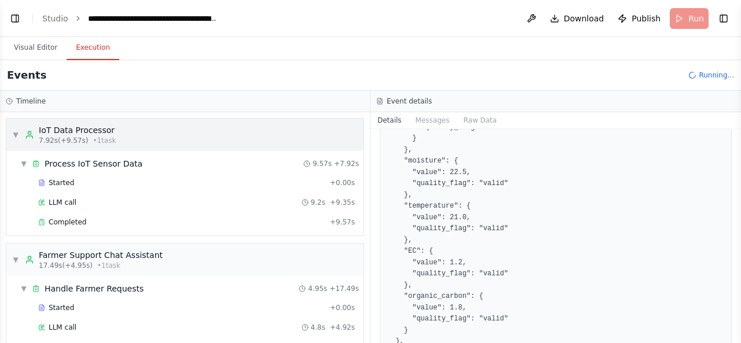
click at [18, 133] on span "▼" at bounding box center [15, 134] width 7 height 9
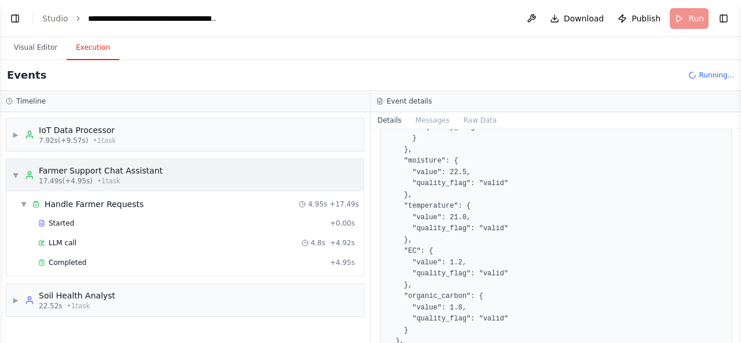
click at [15, 173] on span "▼" at bounding box center [15, 175] width 7 height 9
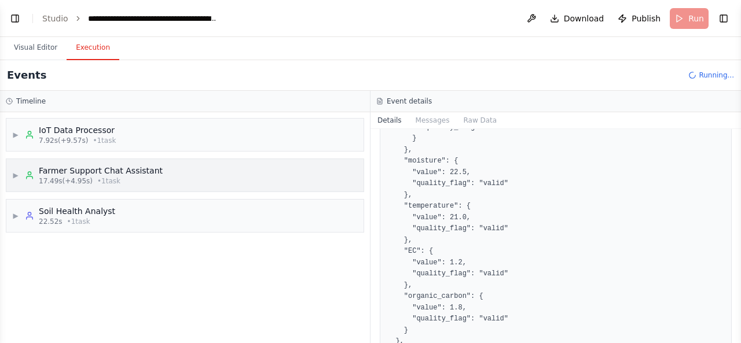
click at [63, 179] on span "17.49s (+4.95s)" at bounding box center [66, 181] width 54 height 9
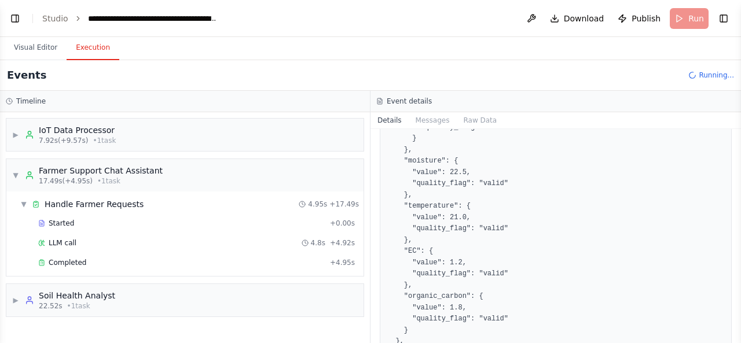
click at [5, 175] on div "▶ IoT Data Processor 7.92s (+9.57s) • 1 task ▼ Farmer Support Chat Assistant 17…" at bounding box center [185, 227] width 370 height 231
click at [14, 176] on span "▼" at bounding box center [15, 175] width 7 height 9
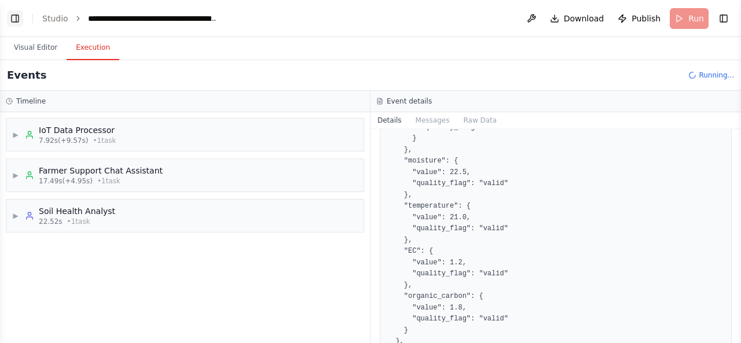
click at [21, 18] on button "Toggle Left Sidebar" at bounding box center [15, 18] width 16 height 16
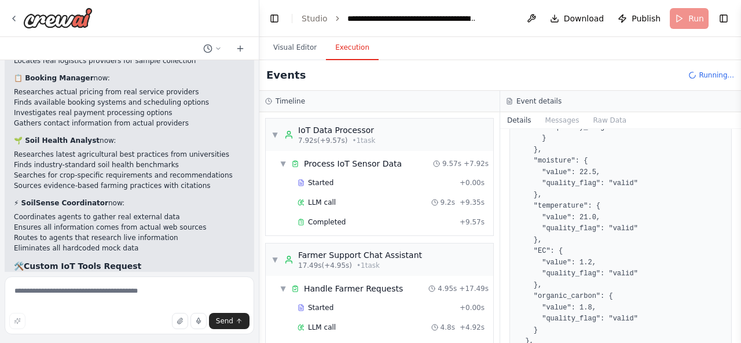
scroll to position [4512, 0]
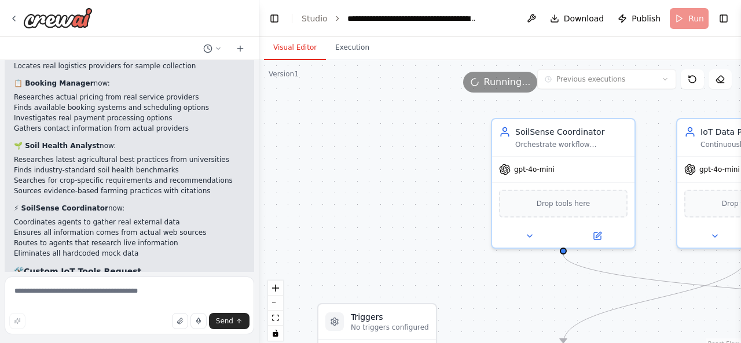
click at [284, 43] on button "Visual Editor" at bounding box center [295, 48] width 62 height 24
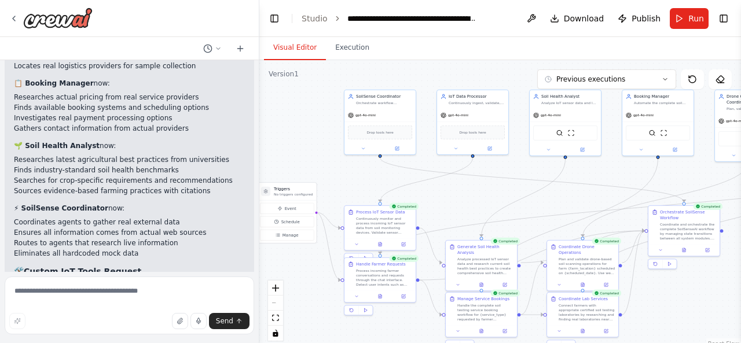
drag, startPoint x: 641, startPoint y: 237, endPoint x: 484, endPoint y: 172, distance: 169.5
click at [484, 172] on div ".deletable-edge-delete-btn { width: 20px; height: 20px; border: 0px solid #ffff…" at bounding box center [500, 204] width 482 height 289
drag, startPoint x: 631, startPoint y: 191, endPoint x: 569, endPoint y: 185, distance: 62.3
click at [569, 185] on icon "Edge from 406c72e7-b549-4ae6-8f52-279e016ee159 to 00ec99bb-435d-4e69-b452-97bf6…" at bounding box center [532, 180] width 304 height 45
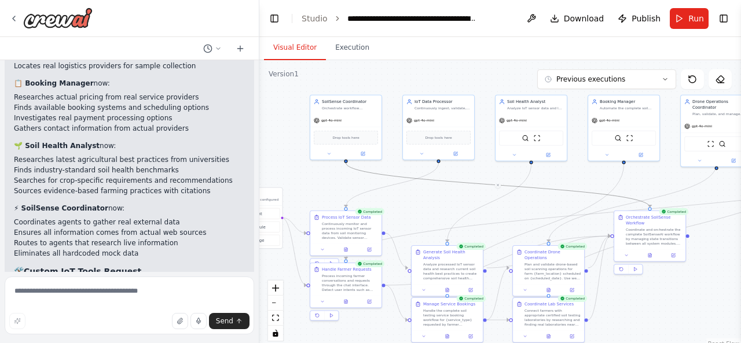
drag, startPoint x: 624, startPoint y: 167, endPoint x: 590, endPoint y: 172, distance: 34.5
click at [590, 172] on div ".deletable-edge-delete-btn { width: 20px; height: 20px; border: 0px solid #ffff…" at bounding box center [500, 204] width 482 height 289
drag, startPoint x: 579, startPoint y: 247, endPoint x: 587, endPoint y: 216, distance: 31.6
click at [587, 216] on div "Completed" at bounding box center [578, 217] width 30 height 7
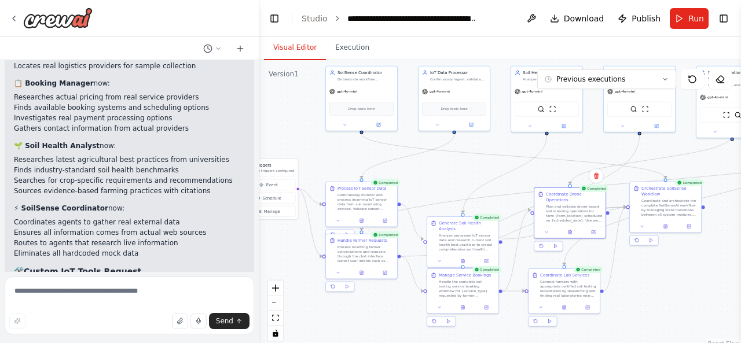
drag, startPoint x: 641, startPoint y: 298, endPoint x: 656, endPoint y: 270, distance: 32.4
click at [656, 270] on div ".deletable-edge-delete-btn { width: 20px; height: 20px; border: 0px solid #ffff…" at bounding box center [500, 204] width 482 height 289
